Goal: Information Seeking & Learning: Find specific fact

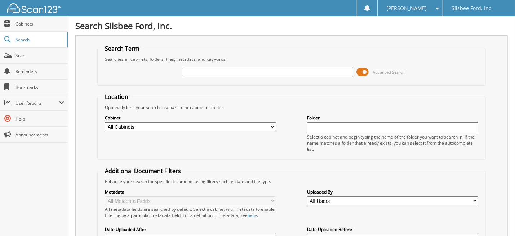
click at [195, 71] on input "text" at bounding box center [267, 72] width 171 height 11
type input "16281"
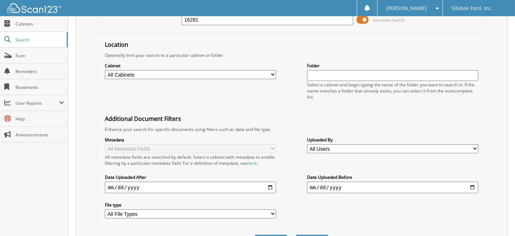
scroll to position [144, 0]
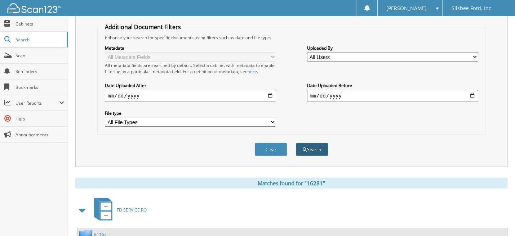
click at [318, 146] on button "Search" at bounding box center [312, 149] width 32 height 13
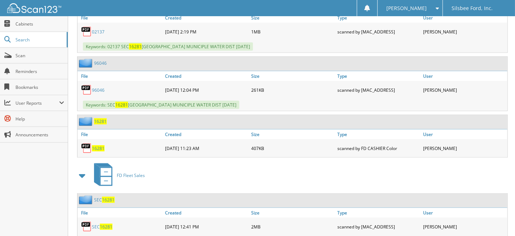
scroll to position [458, 0]
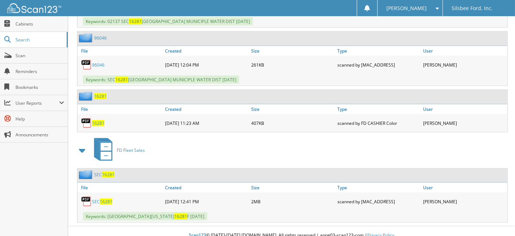
click at [102, 199] on span "16281" at bounding box center [106, 202] width 13 height 6
